Goal: Find specific page/section: Find specific page/section

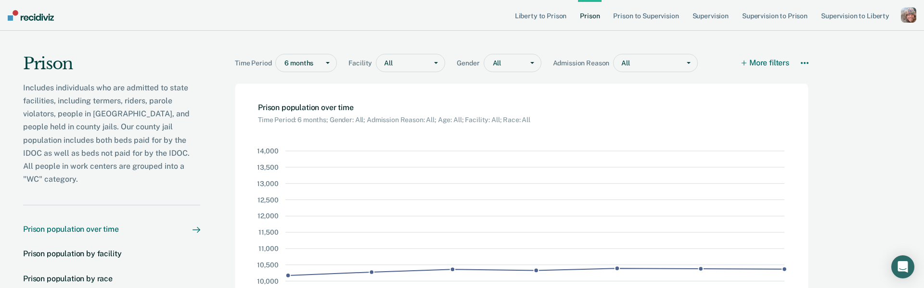
click at [125, 125] on div "Includes individuals who are admitted to state facilities, including termers, r…" at bounding box center [111, 133] width 177 height 105
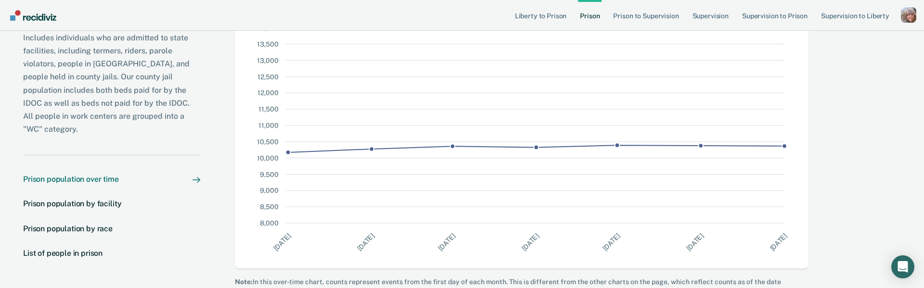
scroll to position [147, 0]
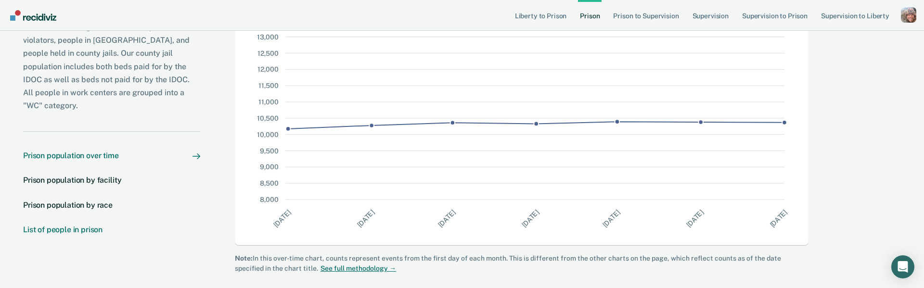
click at [67, 229] on div "List of people in prison" at bounding box center [62, 229] width 79 height 9
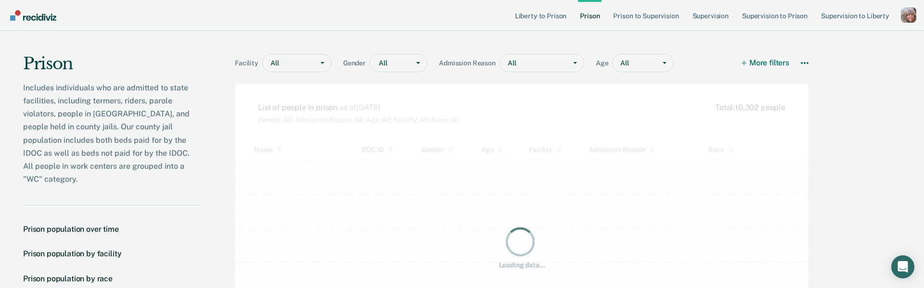
scroll to position [250, 574]
